Goal: Share content

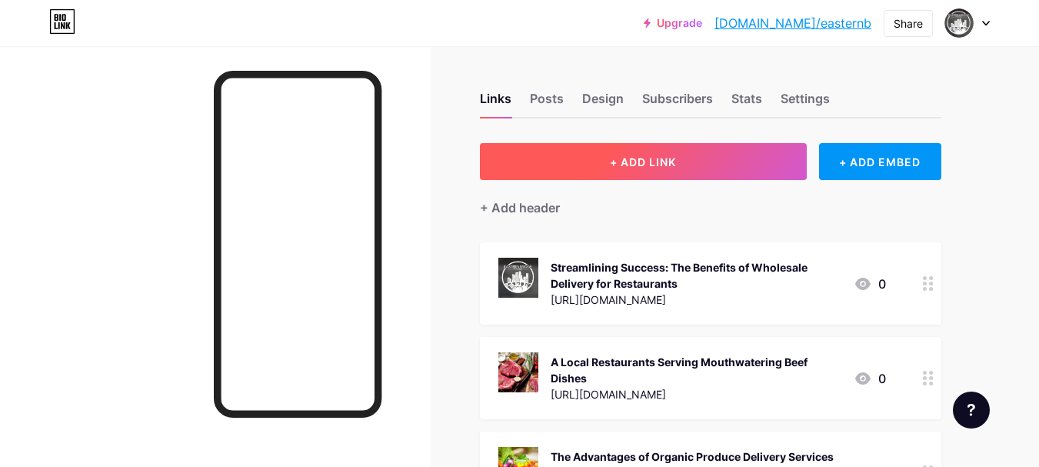
click at [657, 163] on span "+ ADD LINK" at bounding box center [643, 161] width 66 height 13
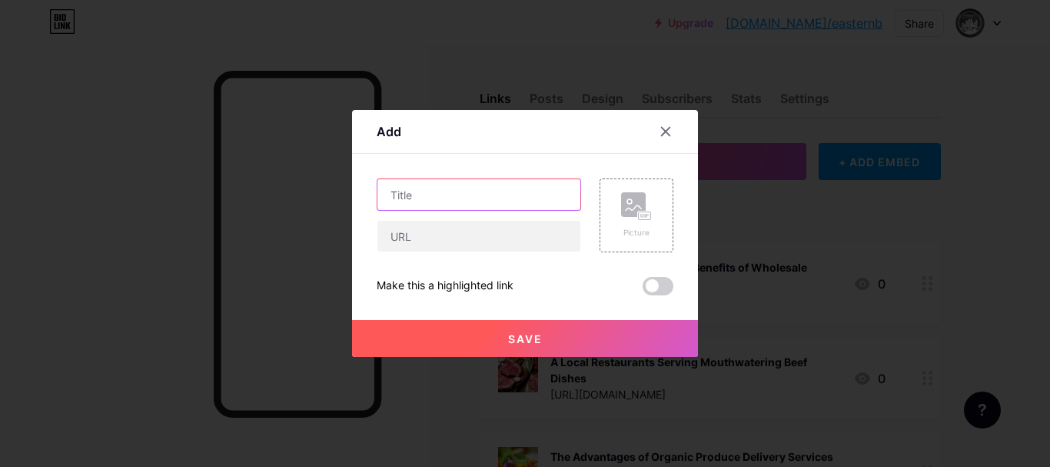
click at [428, 187] on input "text" at bounding box center [479, 194] width 203 height 31
paste input "How Wholesale Local Produce Is Powering LA’s Health-Conscious Lifestyle"
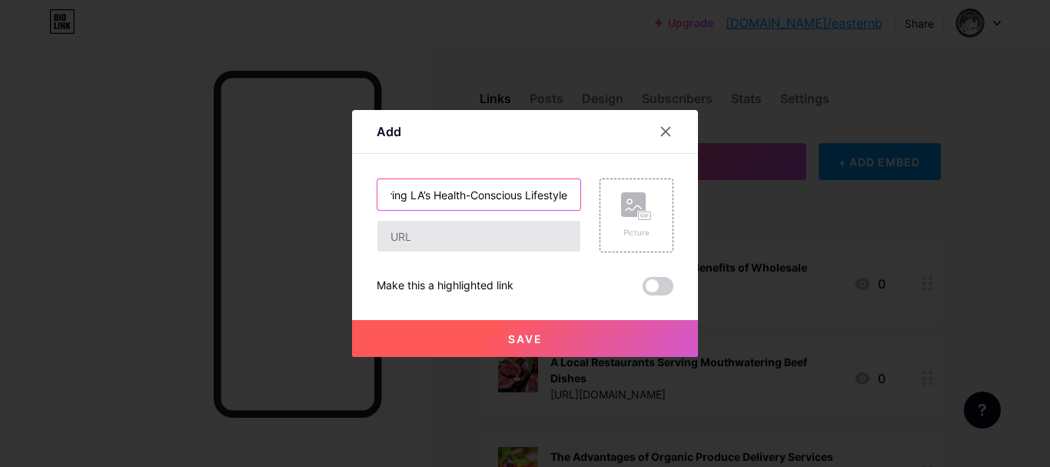
type input "How Wholesale Local Produce Is Powering LA’s Health-Conscious Lifestyle"
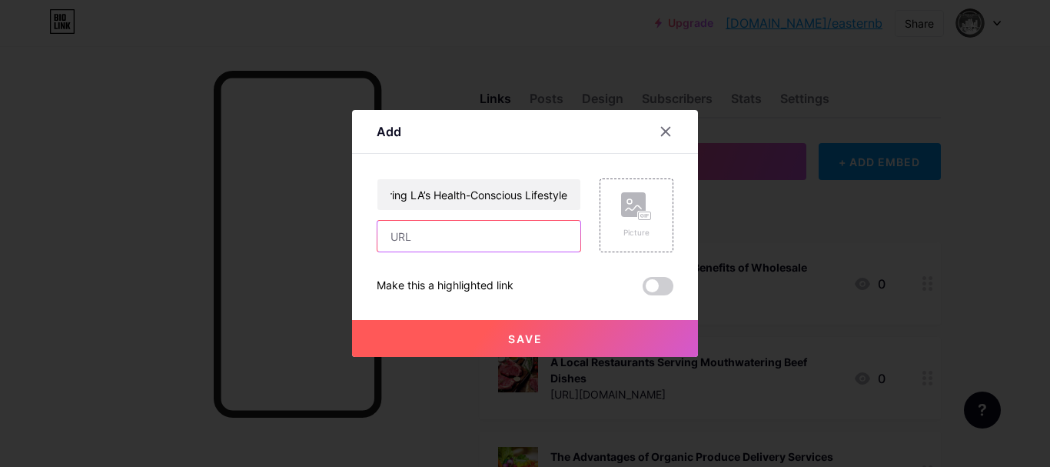
click at [397, 236] on input "text" at bounding box center [479, 236] width 203 height 31
paste input "[URL][DOMAIN_NAME]"
type input "[URL][DOMAIN_NAME]"
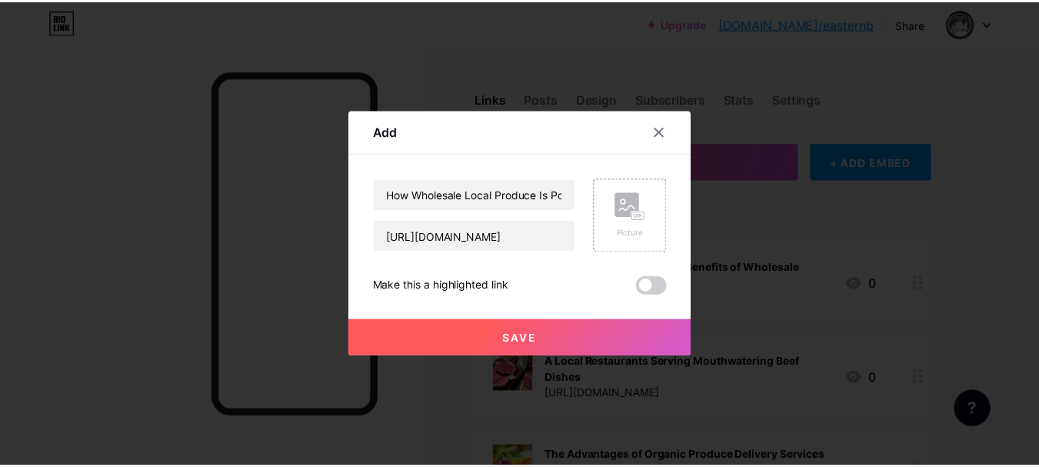
scroll to position [0, 0]
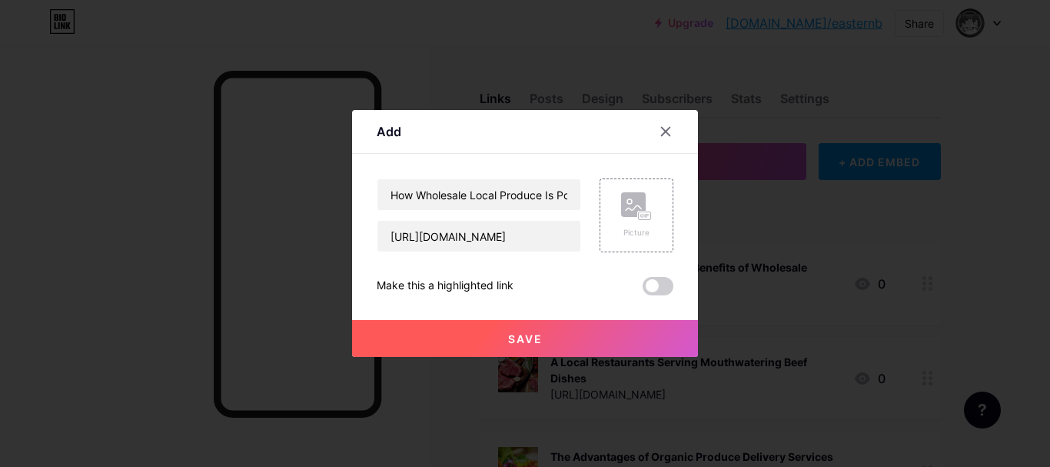
click at [499, 351] on button "Save" at bounding box center [525, 338] width 346 height 37
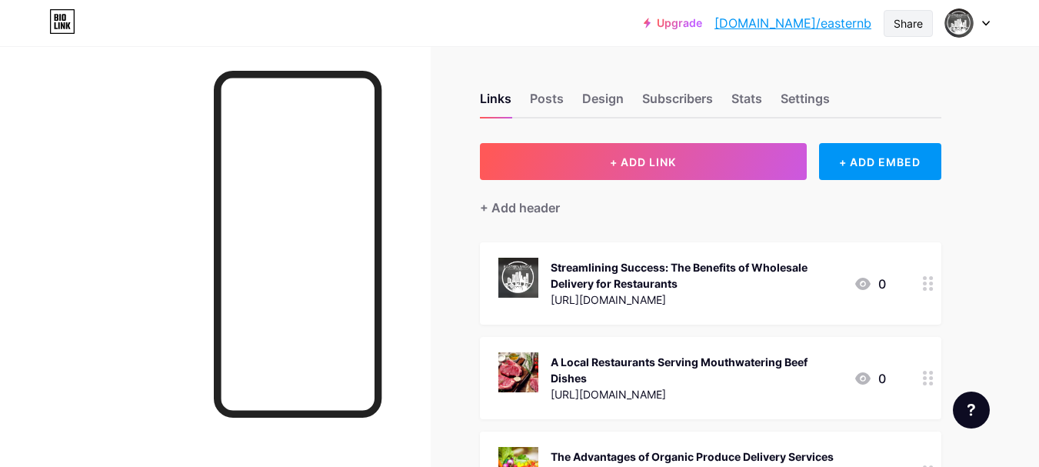
click at [912, 21] on div "Share" at bounding box center [908, 23] width 29 height 16
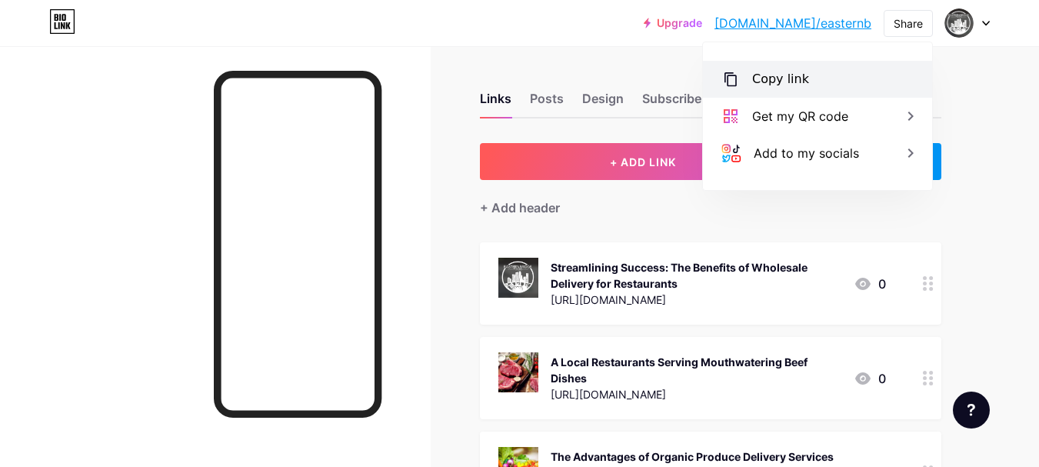
click at [769, 87] on div "Copy link" at bounding box center [780, 79] width 57 height 18
